Goal: Information Seeking & Learning: Learn about a topic

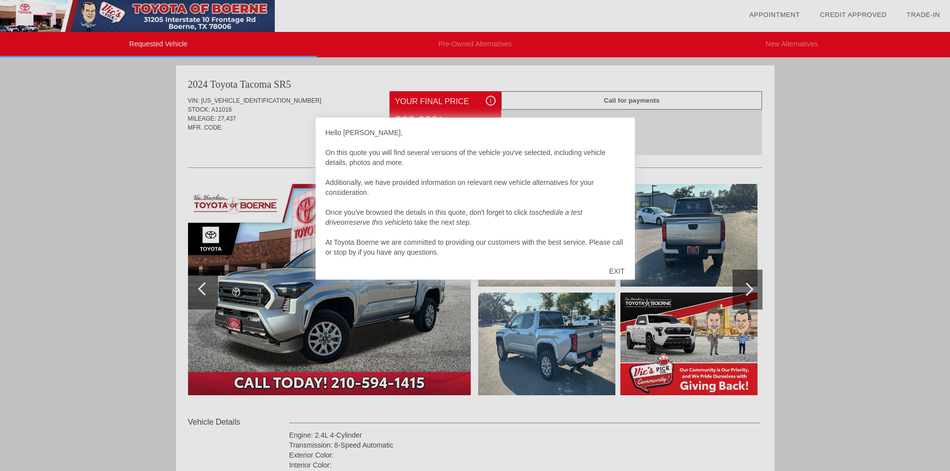
click at [613, 270] on div "EXIT" at bounding box center [616, 271] width 35 height 30
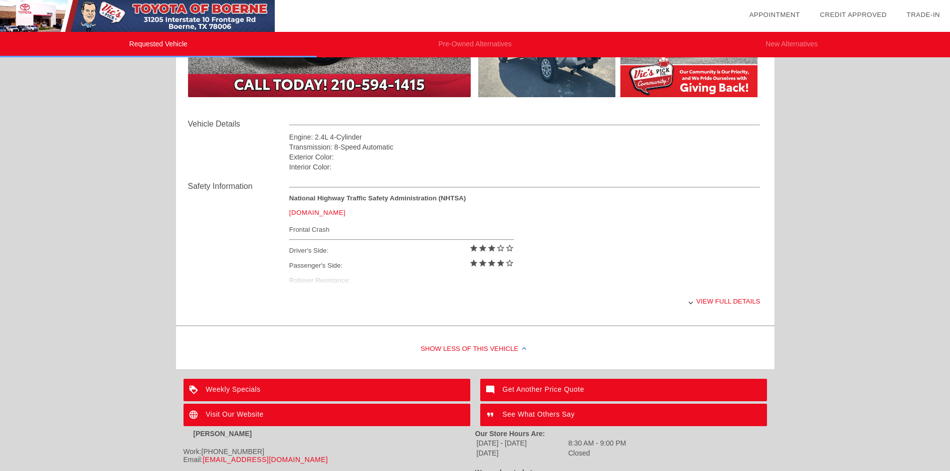
scroll to position [299, 0]
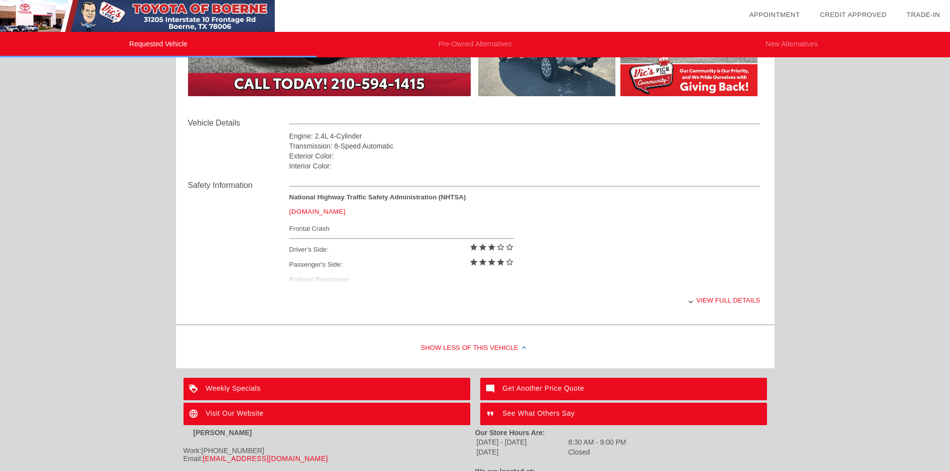
click at [713, 302] on div "View full details" at bounding box center [524, 300] width 471 height 24
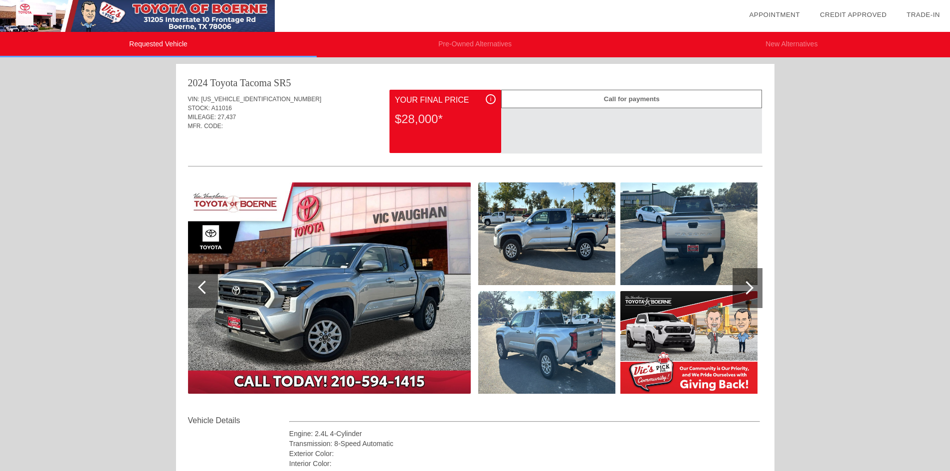
scroll to position [0, 0]
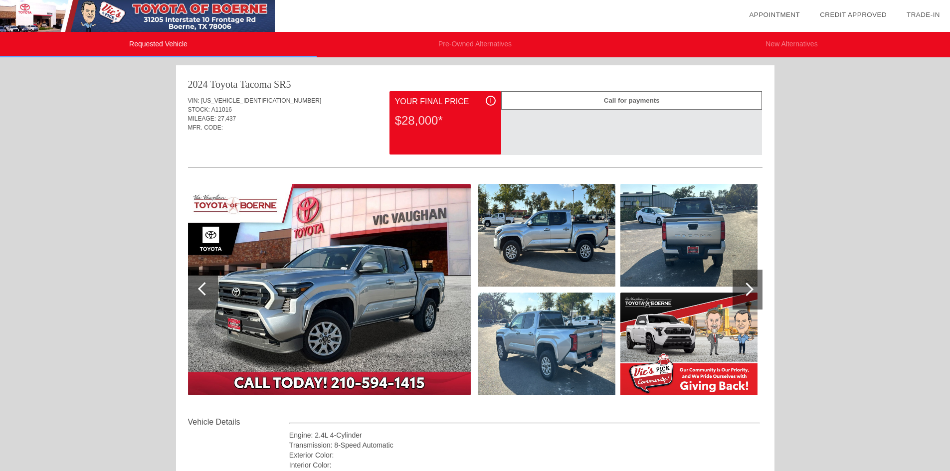
click at [439, 103] on div "Your Final Price" at bounding box center [445, 102] width 101 height 12
drag, startPoint x: 479, startPoint y: 97, endPoint x: 487, endPoint y: 98, distance: 8.5
click at [481, 97] on div "Your Final Price" at bounding box center [445, 102] width 101 height 12
click at [489, 98] on div "i" at bounding box center [491, 101] width 10 height 10
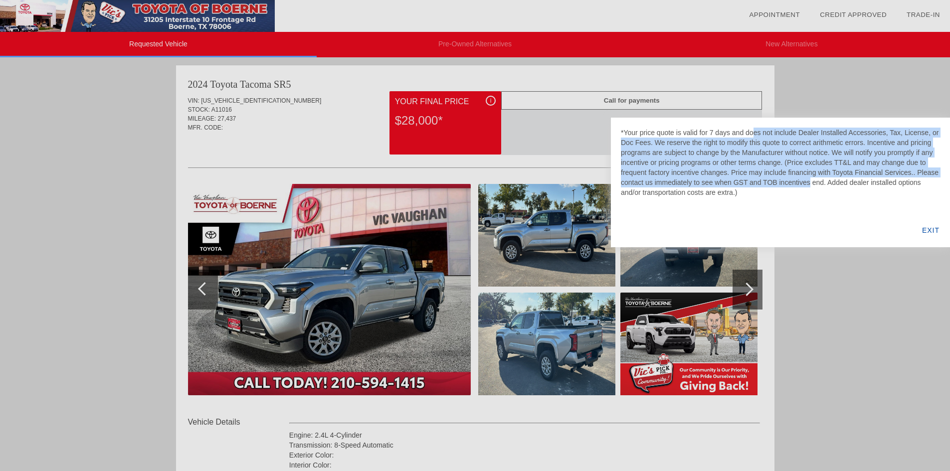
drag, startPoint x: 759, startPoint y: 135, endPoint x: 776, endPoint y: 184, distance: 52.2
click at [777, 184] on div "*Your price quote is valid for 7 days and does not include Dealer Installed Acc…" at bounding box center [780, 163] width 319 height 70
click at [766, 188] on div "*Your price quote is valid for 7 days and does not include Dealer Installed Acc…" at bounding box center [780, 163] width 319 height 70
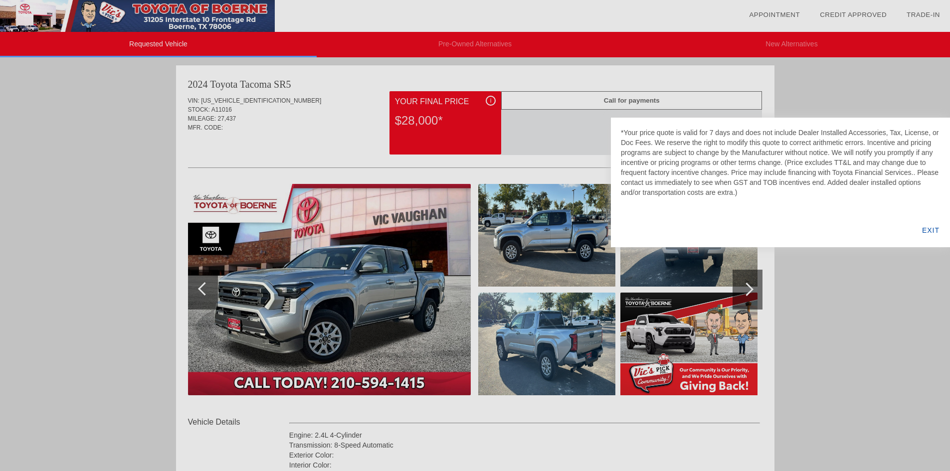
click at [566, 129] on div at bounding box center [475, 235] width 950 height 471
drag, startPoint x: 228, startPoint y: 116, endPoint x: 241, endPoint y: 95, distance: 25.1
click at [228, 115] on div at bounding box center [475, 235] width 950 height 471
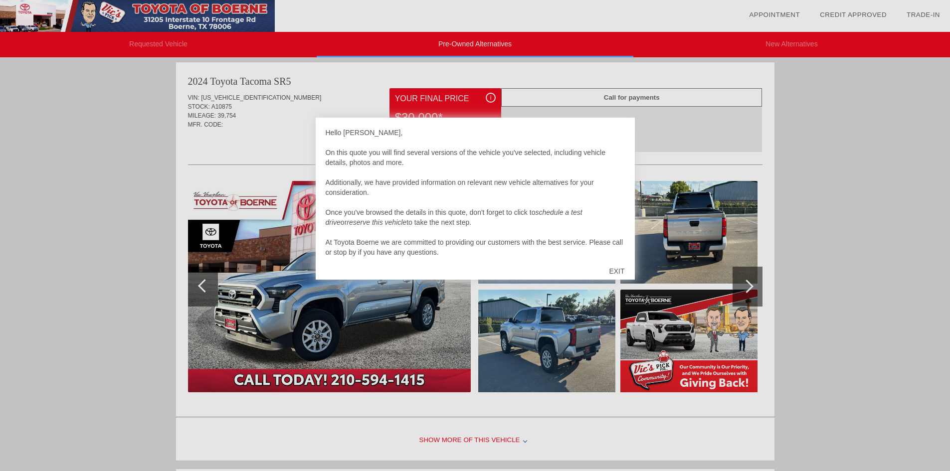
scroll to position [3, 0]
click at [643, 128] on div at bounding box center [475, 235] width 950 height 471
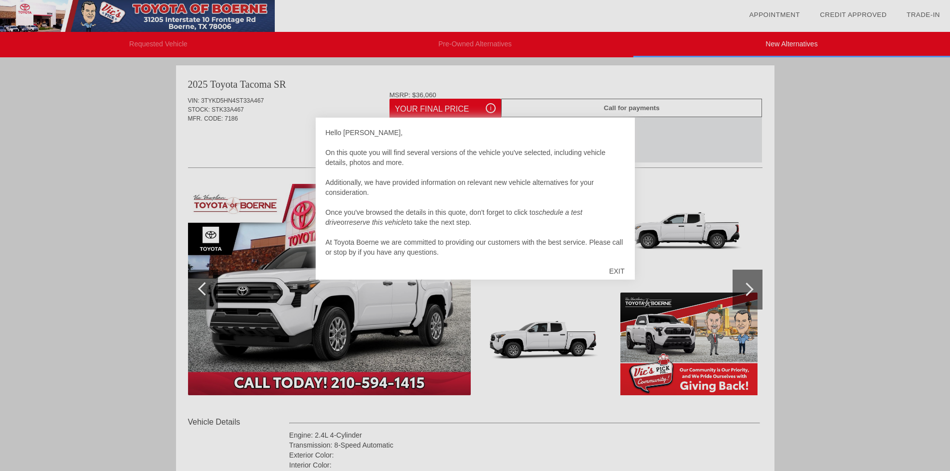
click at [608, 268] on div "EXIT" at bounding box center [616, 271] width 35 height 30
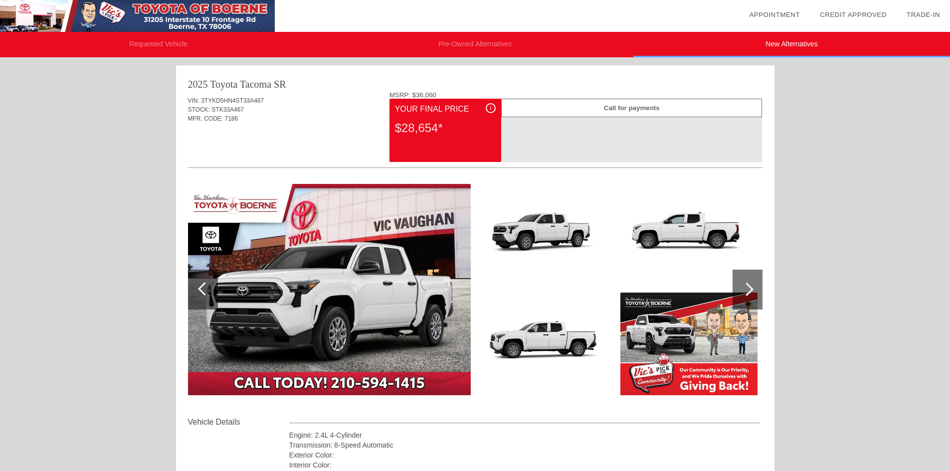
click at [456, 131] on div "$28,654*" at bounding box center [445, 128] width 101 height 26
click at [490, 108] on div "i" at bounding box center [491, 108] width 10 height 10
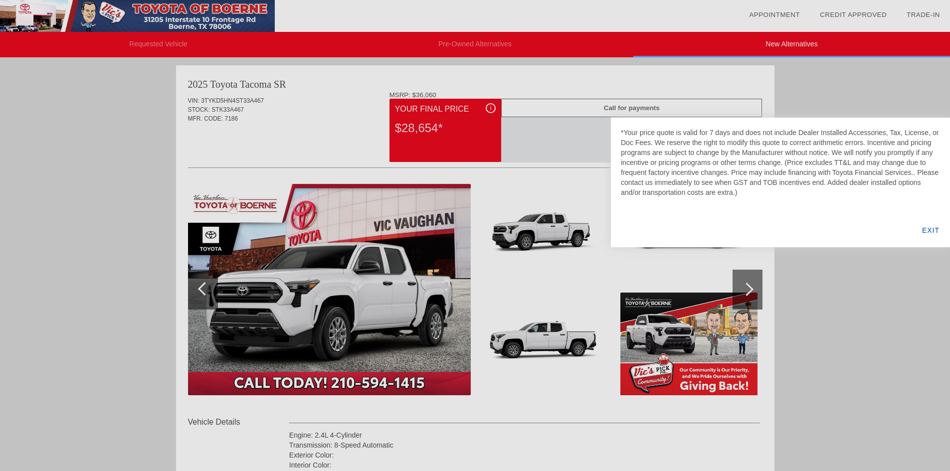
click at [589, 364] on div at bounding box center [475, 235] width 950 height 471
click at [745, 286] on div at bounding box center [475, 235] width 950 height 471
click at [926, 227] on div "EXIT" at bounding box center [931, 230] width 38 height 34
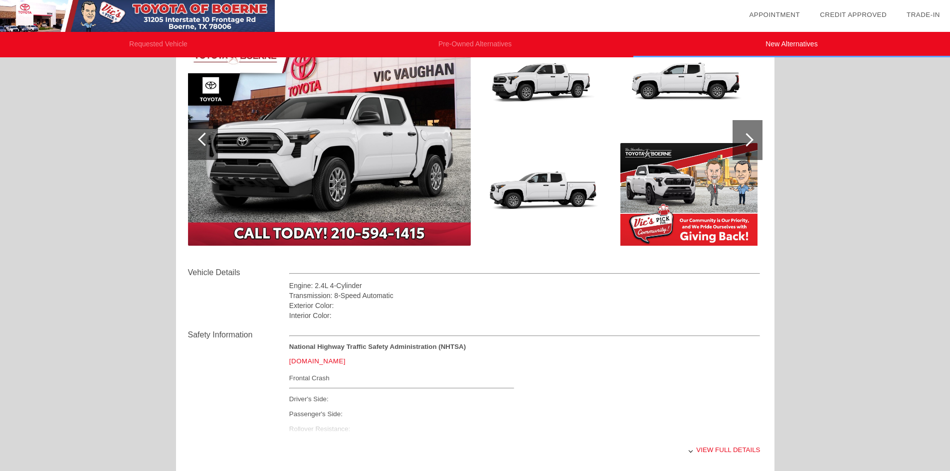
click at [738, 134] on div at bounding box center [748, 140] width 30 height 40
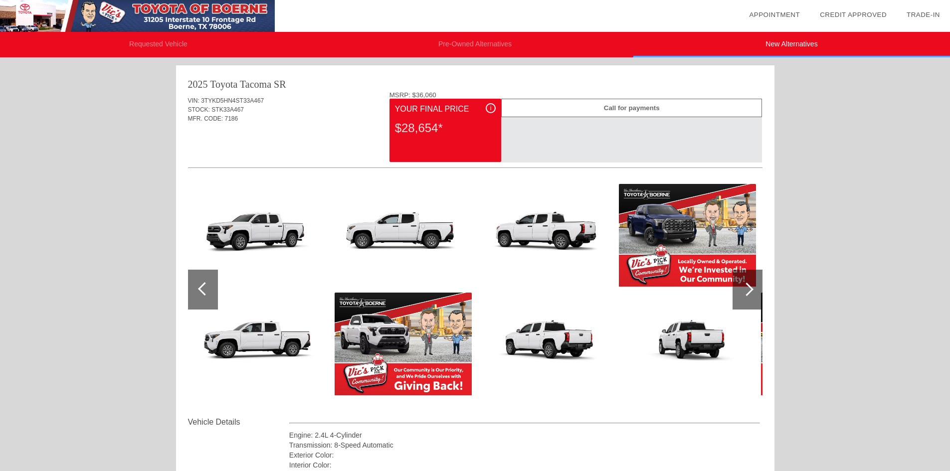
click at [741, 277] on div at bounding box center [748, 290] width 30 height 40
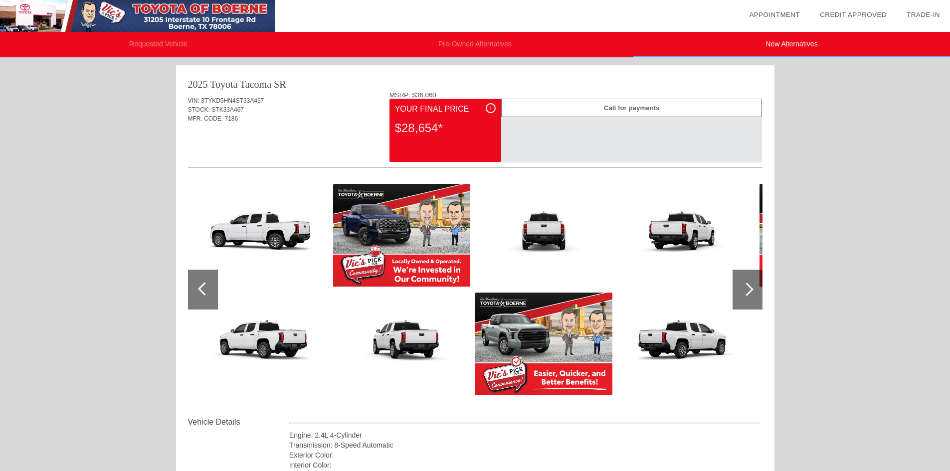
click at [742, 289] on div at bounding box center [746, 289] width 13 height 13
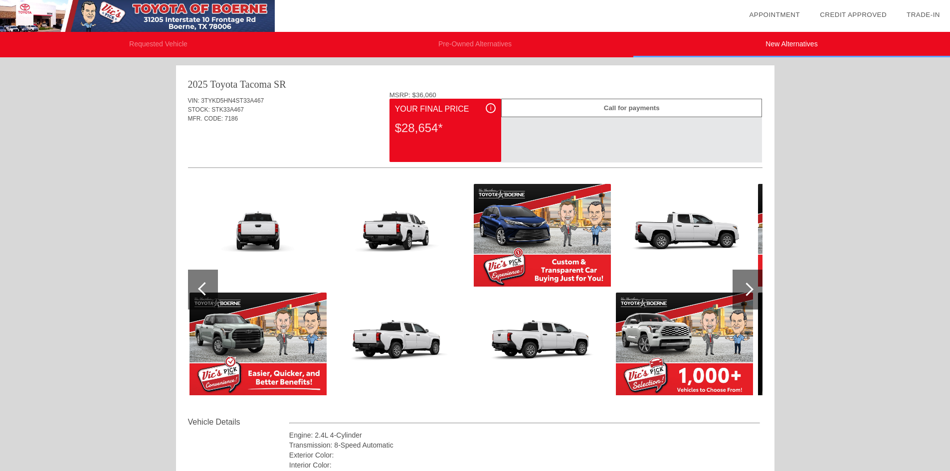
click at [362, 281] on img at bounding box center [400, 235] width 137 height 103
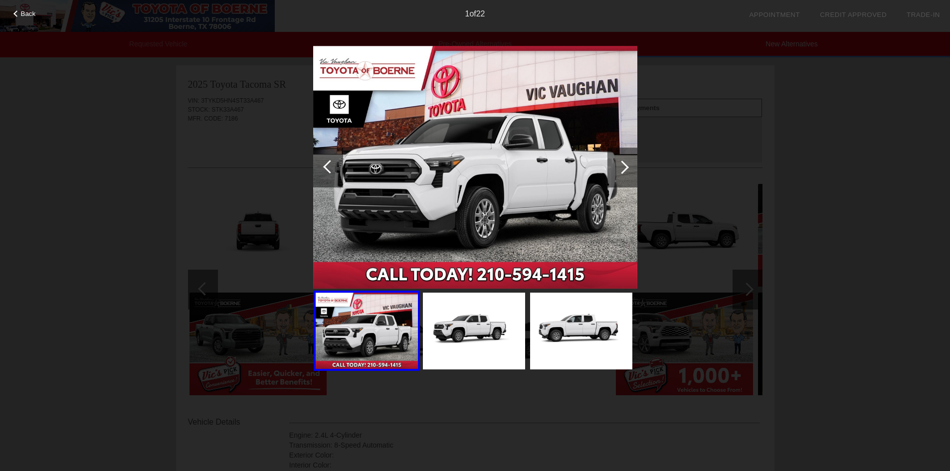
drag, startPoint x: 744, startPoint y: 307, endPoint x: 741, endPoint y: 290, distance: 16.8
click at [744, 306] on div "Back 1 of 22" at bounding box center [475, 235] width 950 height 471
click at [627, 157] on div at bounding box center [622, 168] width 30 height 40
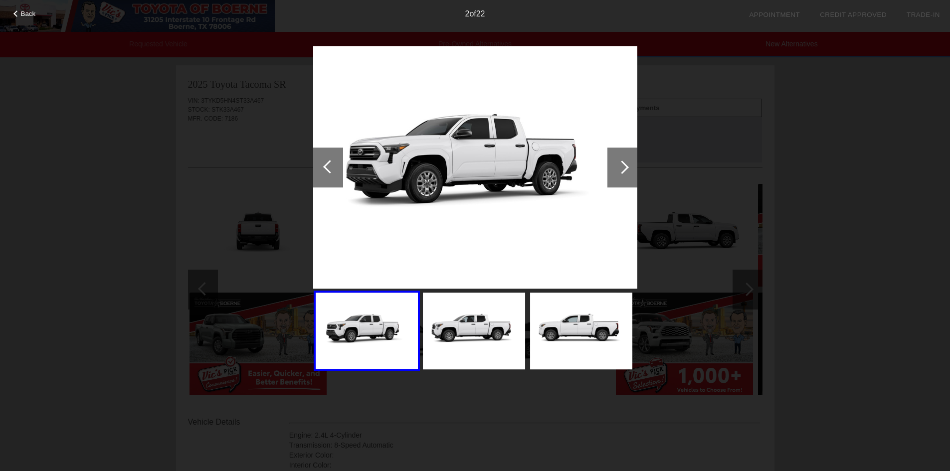
click at [626, 160] on div at bounding box center [622, 168] width 30 height 40
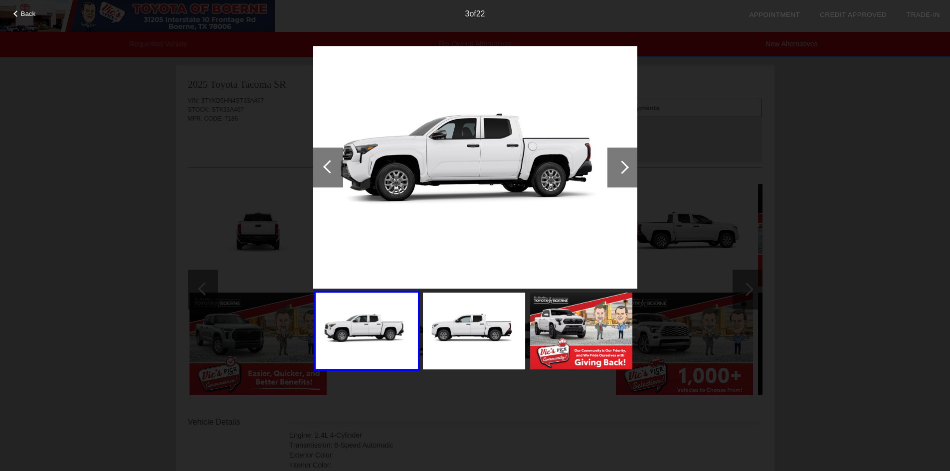
click at [626, 160] on div at bounding box center [622, 168] width 30 height 40
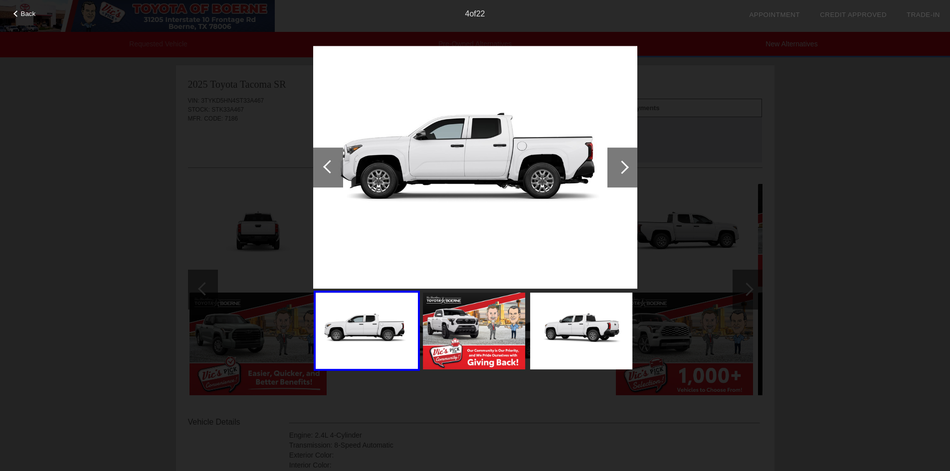
click at [626, 160] on div at bounding box center [622, 168] width 30 height 40
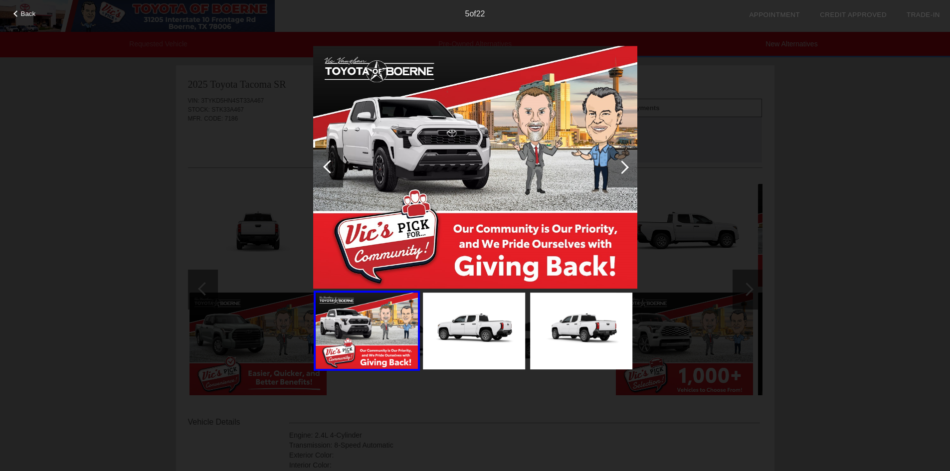
click at [626, 160] on div at bounding box center [622, 168] width 30 height 40
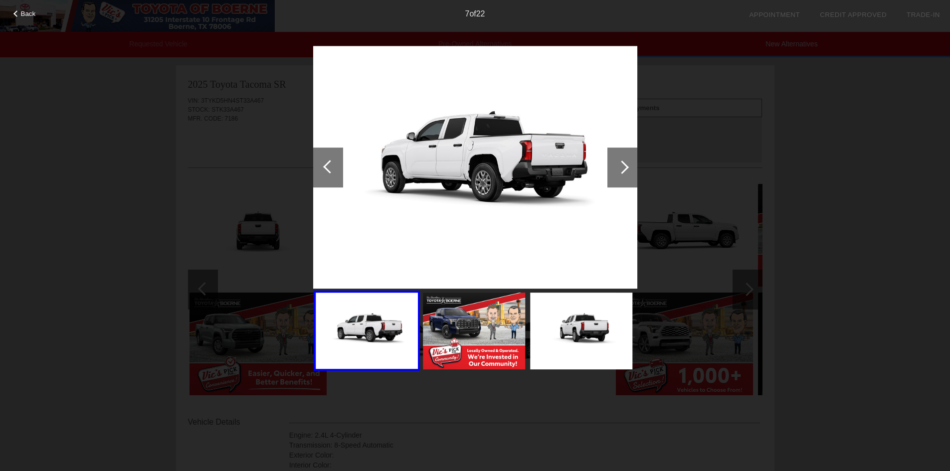
click at [626, 160] on div at bounding box center [622, 168] width 30 height 40
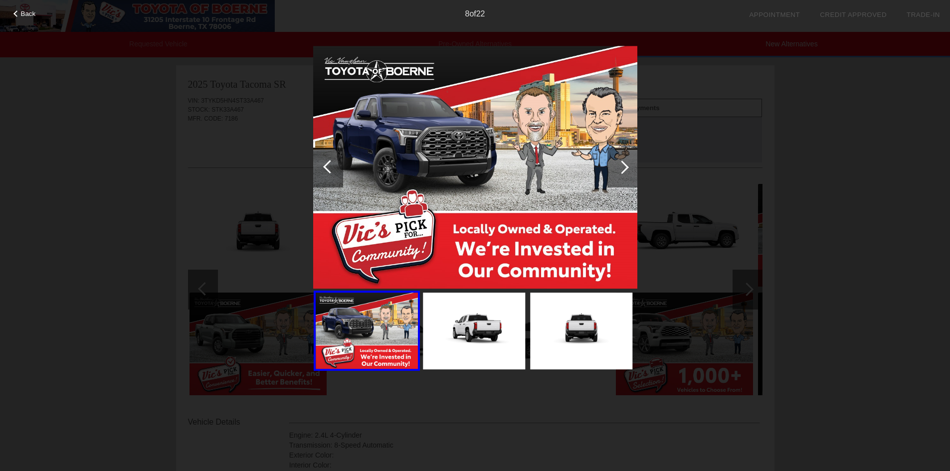
click at [626, 160] on div at bounding box center [622, 168] width 30 height 40
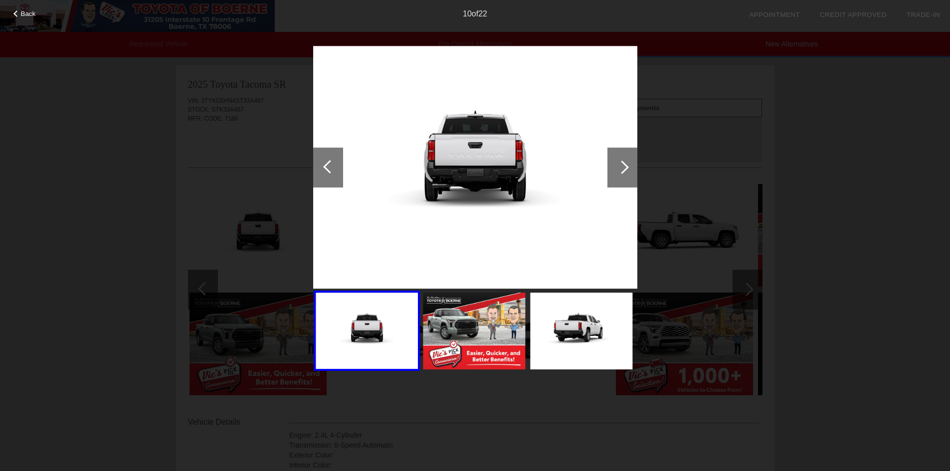
click at [626, 160] on div at bounding box center [622, 168] width 30 height 40
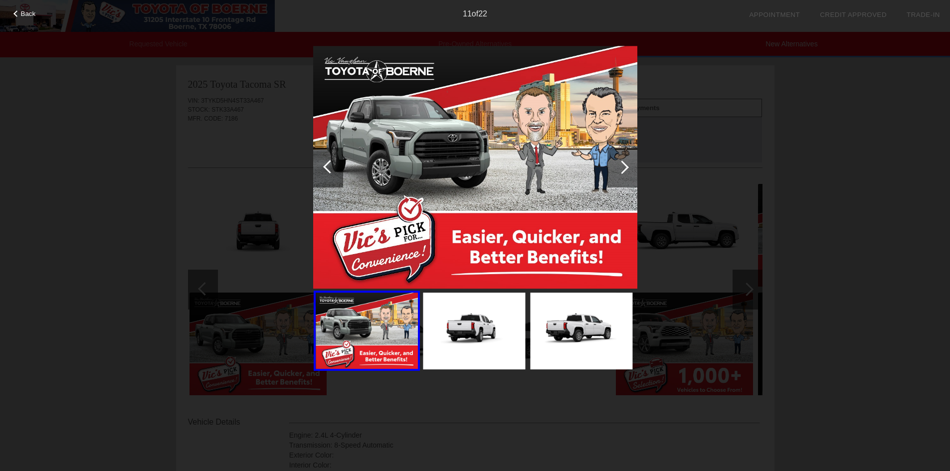
click at [626, 160] on div at bounding box center [622, 168] width 30 height 40
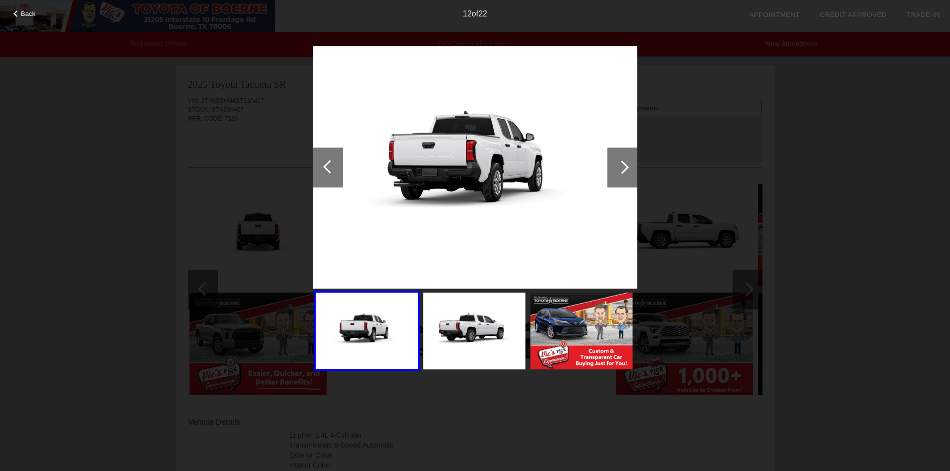
click at [626, 160] on div at bounding box center [622, 168] width 30 height 40
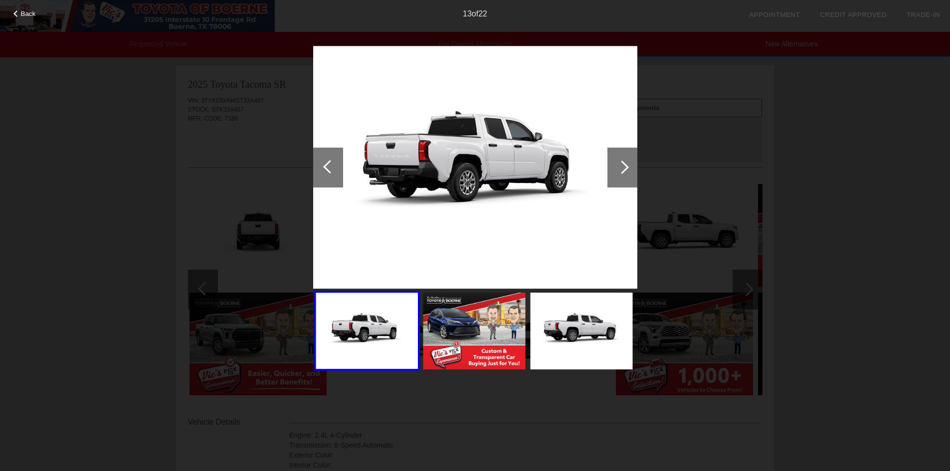
click at [708, 191] on div "Back 13 of 22" at bounding box center [475, 235] width 950 height 471
click at [649, 106] on div "Back 13 of 22" at bounding box center [475, 235] width 950 height 471
click at [276, 218] on div "Back 13 of 22" at bounding box center [475, 235] width 950 height 471
click at [25, 11] on span "Back" at bounding box center [28, 13] width 15 height 7
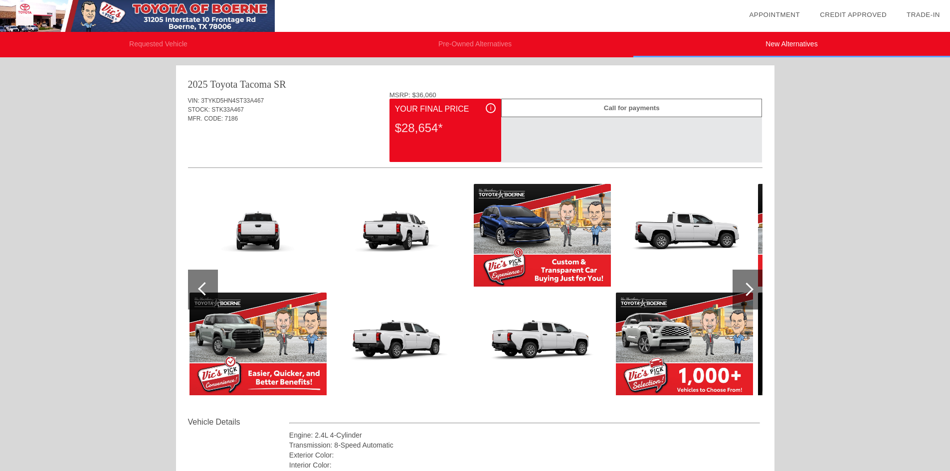
click at [746, 220] on img at bounding box center [684, 235] width 137 height 103
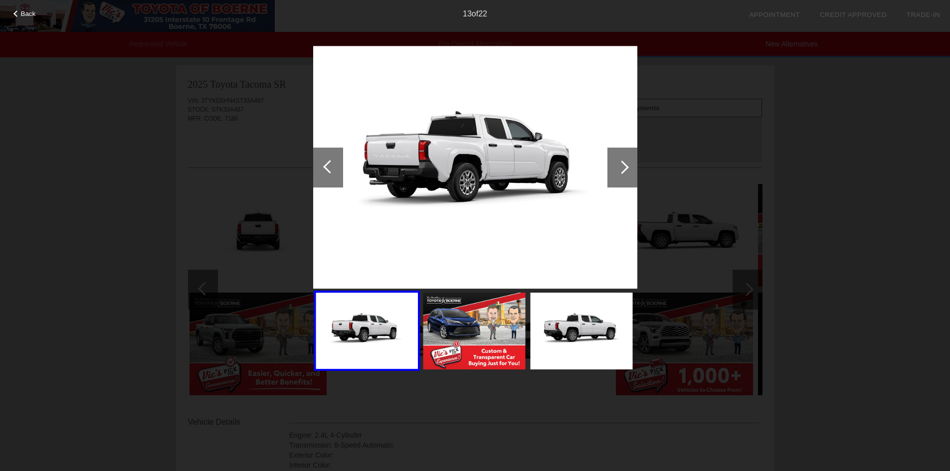
click at [225, 101] on div "Back 13 of 22" at bounding box center [475, 235] width 950 height 471
click at [330, 164] on div at bounding box center [329, 166] width 13 height 13
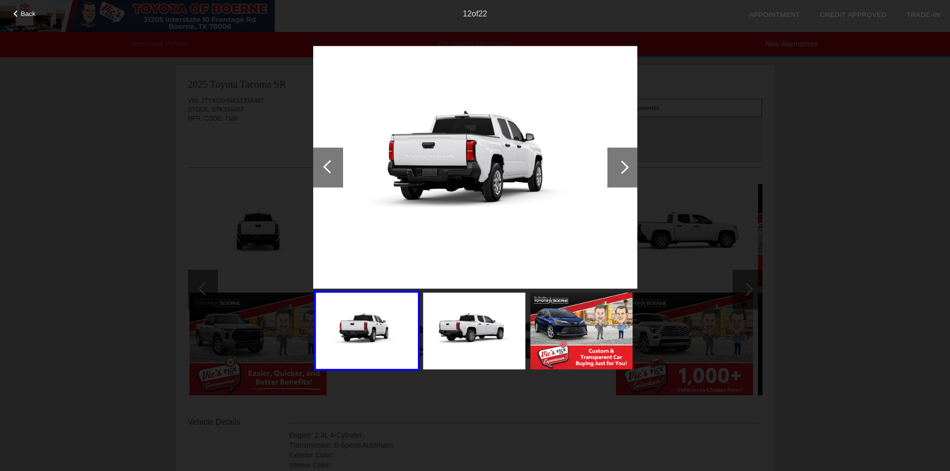
click at [330, 164] on div at bounding box center [329, 166] width 13 height 13
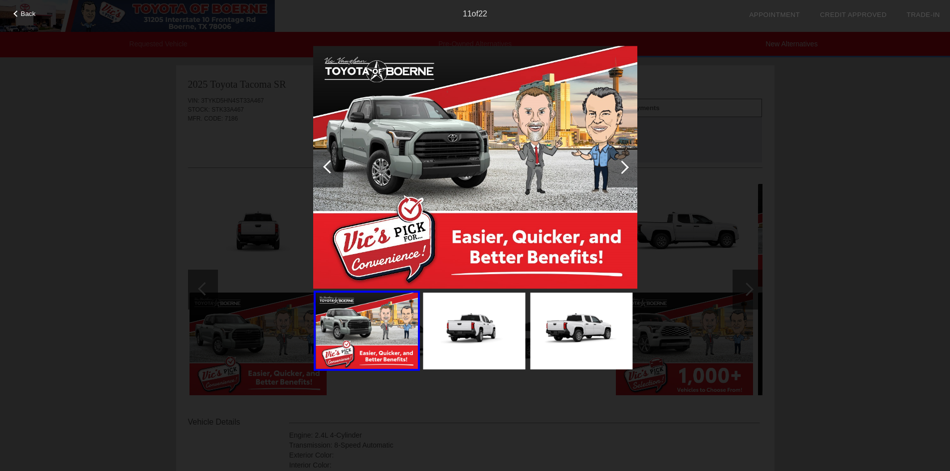
click at [330, 164] on div at bounding box center [329, 166] width 13 height 13
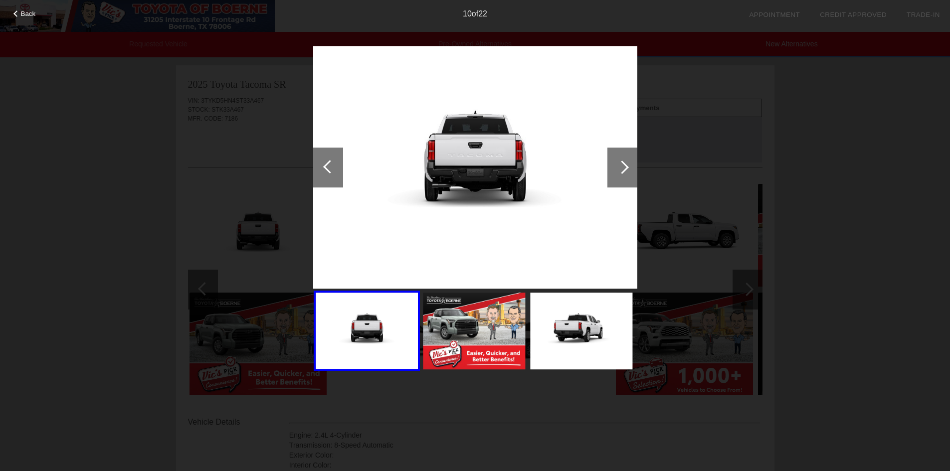
click at [330, 164] on div at bounding box center [329, 166] width 13 height 13
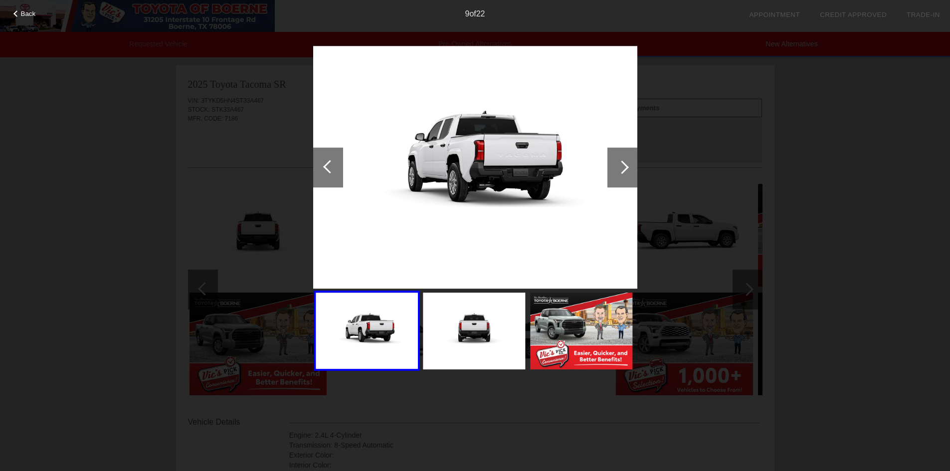
click at [330, 164] on div at bounding box center [329, 166] width 13 height 13
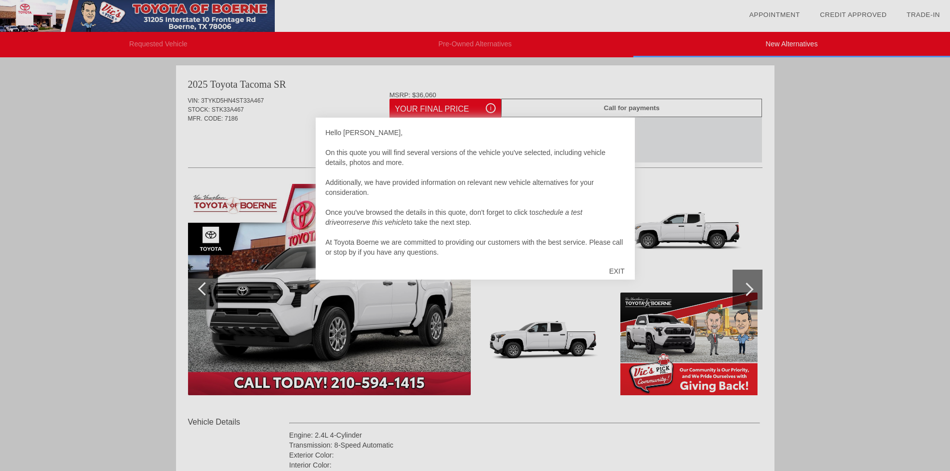
click at [287, 150] on div at bounding box center [475, 235] width 950 height 471
drag, startPoint x: 496, startPoint y: 157, endPoint x: 547, endPoint y: 163, distance: 51.2
click at [547, 163] on div "Hello [PERSON_NAME], On this quote you will find several versions of the vehicl…" at bounding box center [475, 193] width 299 height 130
click at [388, 209] on div "Hello [PERSON_NAME], On this quote you will find several versions of the vehicl…" at bounding box center [475, 193] width 299 height 130
click at [635, 196] on div at bounding box center [475, 235] width 950 height 471
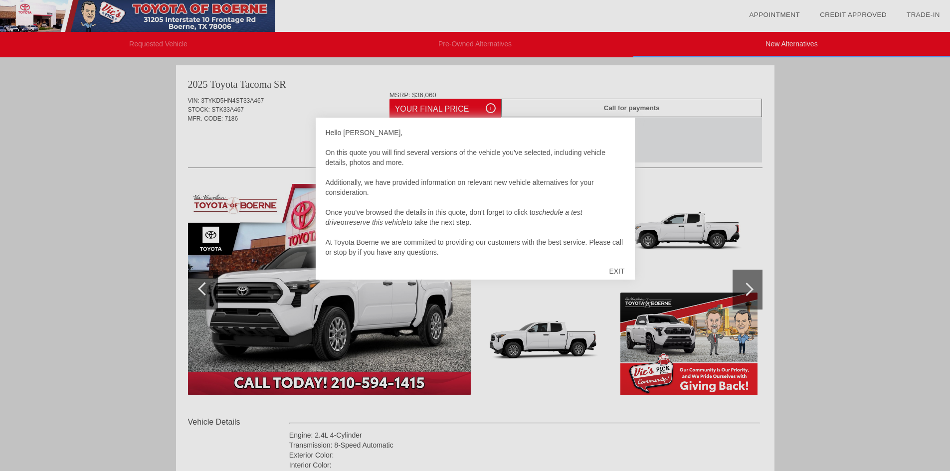
click at [620, 268] on div "EXIT" at bounding box center [616, 271] width 35 height 30
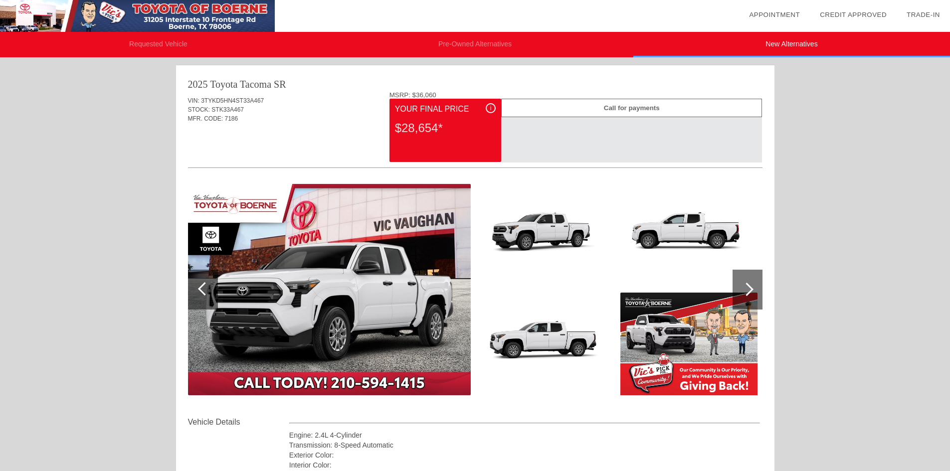
click at [236, 109] on span "STK33A467" at bounding box center [227, 109] width 32 height 7
copy span "STK33A467"
click at [418, 134] on div "$28,654*" at bounding box center [445, 128] width 101 height 26
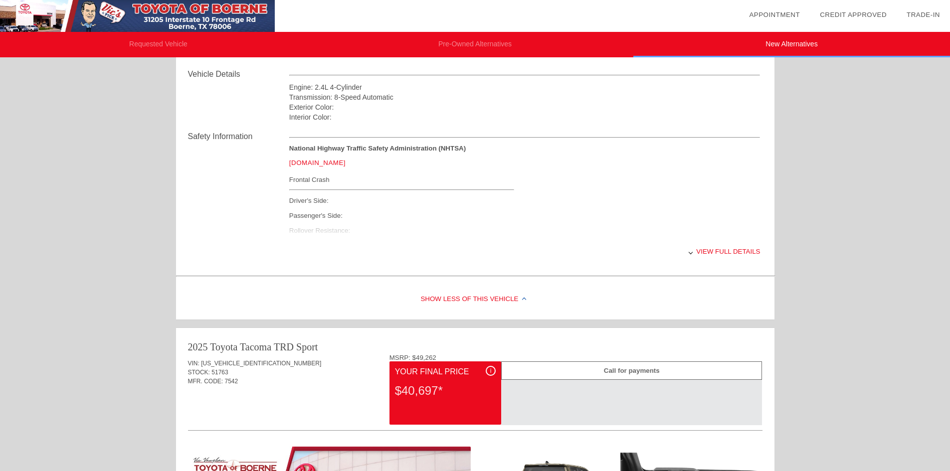
scroll to position [349, 0]
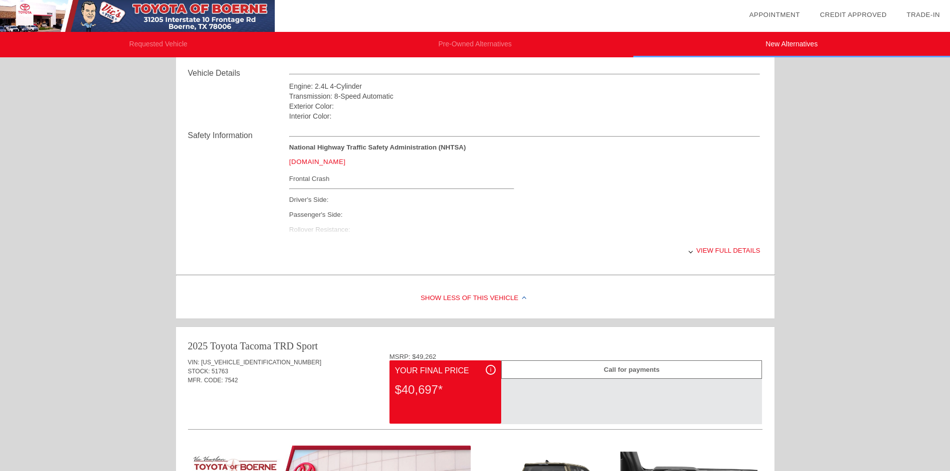
click at [717, 251] on div "View full details" at bounding box center [524, 250] width 471 height 24
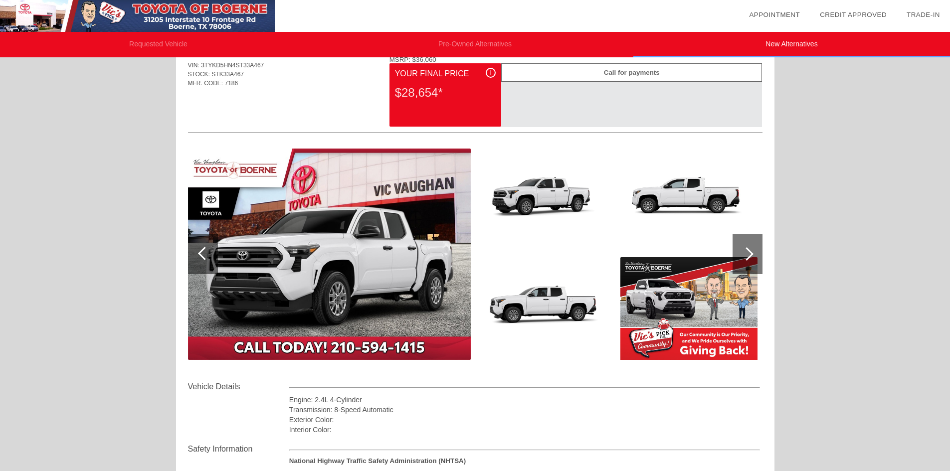
scroll to position [0, 0]
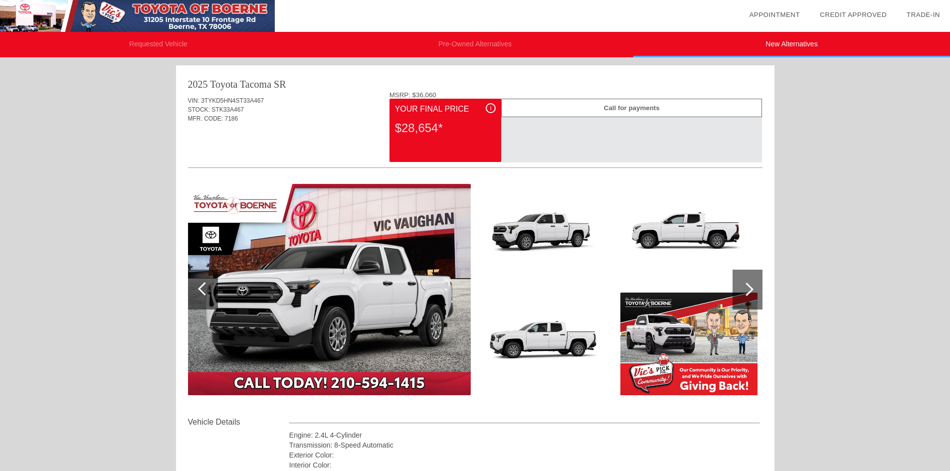
click at [432, 100] on div "i Your Final Price $28,654*" at bounding box center [445, 130] width 112 height 63
click at [414, 121] on div "$28,654*" at bounding box center [445, 128] width 101 height 26
click at [700, 327] on img at bounding box center [688, 344] width 137 height 103
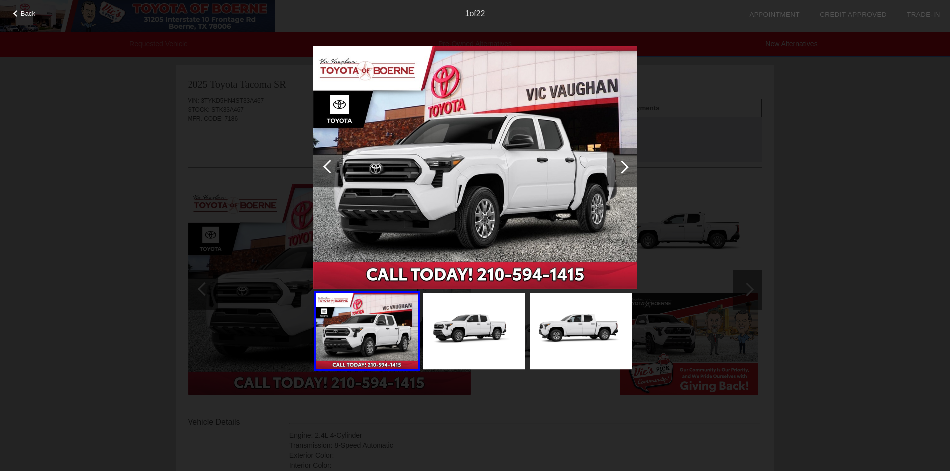
click at [534, 330] on img at bounding box center [581, 331] width 102 height 77
click at [589, 334] on img at bounding box center [581, 331] width 102 height 77
click at [711, 214] on div "Back 1 of 22" at bounding box center [475, 235] width 950 height 471
click at [776, 169] on div "Back 1 of 22" at bounding box center [475, 235] width 950 height 471
drag, startPoint x: 810, startPoint y: 116, endPoint x: 802, endPoint y: 111, distance: 9.8
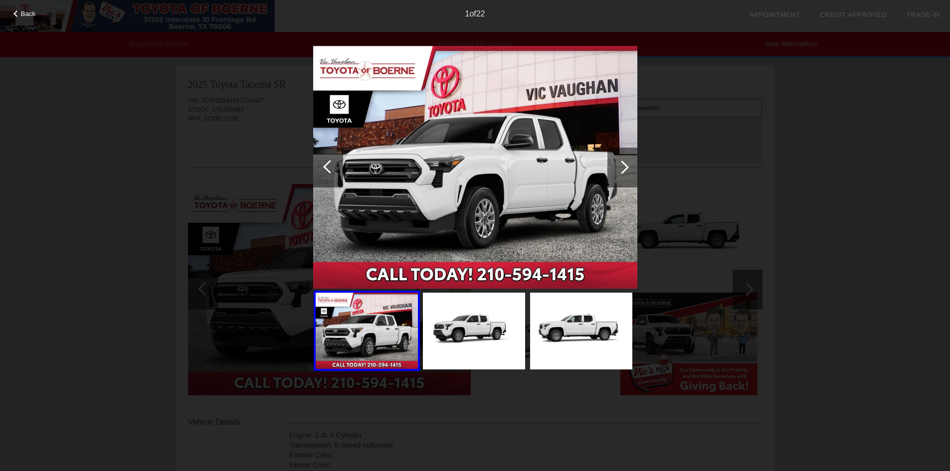
click at [806, 112] on div "Back 1 of 22" at bounding box center [475, 235] width 950 height 471
click at [14, 12] on div at bounding box center [16, 13] width 6 height 6
